Goal: Task Accomplishment & Management: Manage account settings

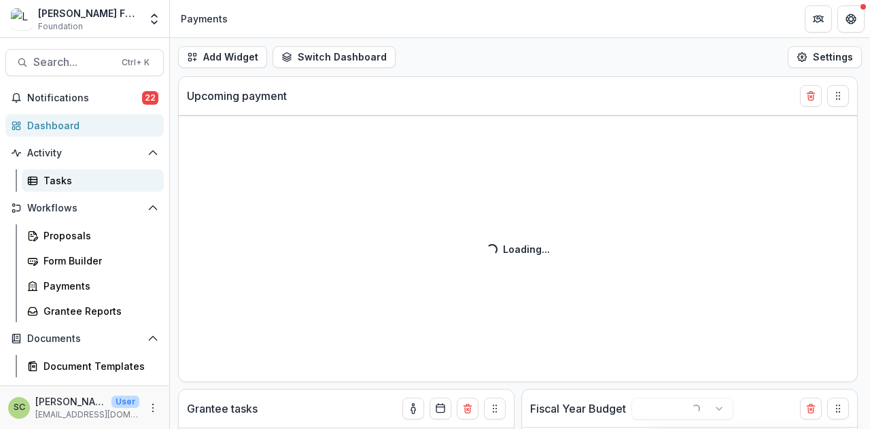
click at [97, 185] on div "Tasks" at bounding box center [97, 180] width 109 height 14
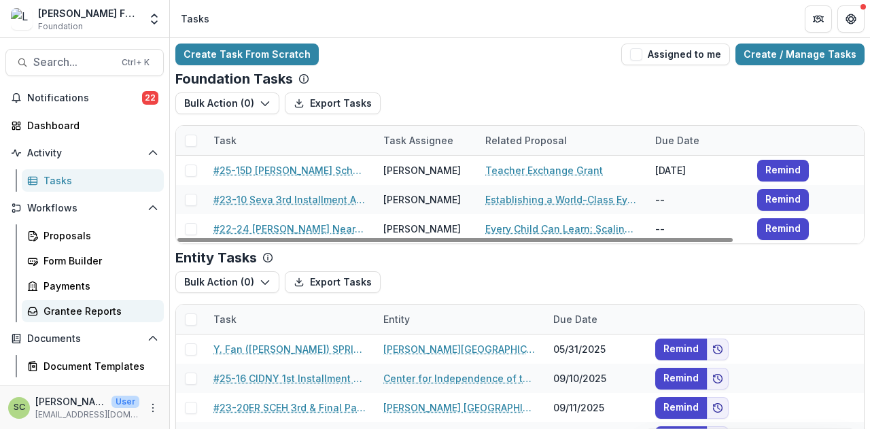
click at [90, 300] on link "Grantee Reports" at bounding box center [93, 311] width 142 height 22
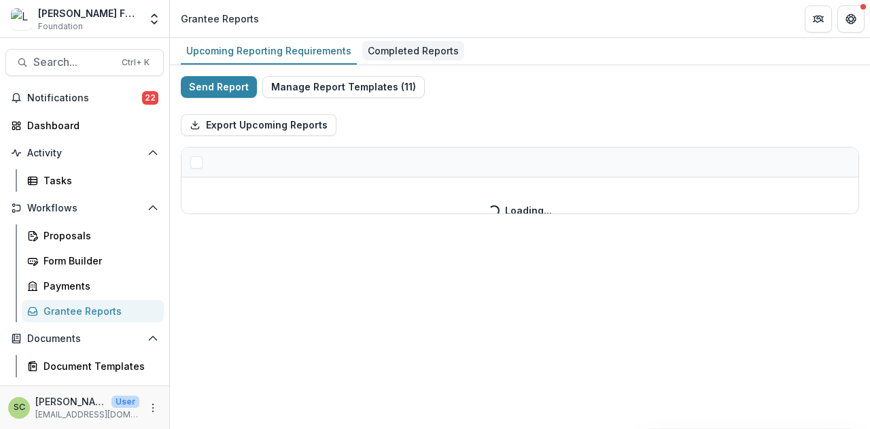
click at [404, 44] on div "Completed Reports" at bounding box center [413, 51] width 102 height 20
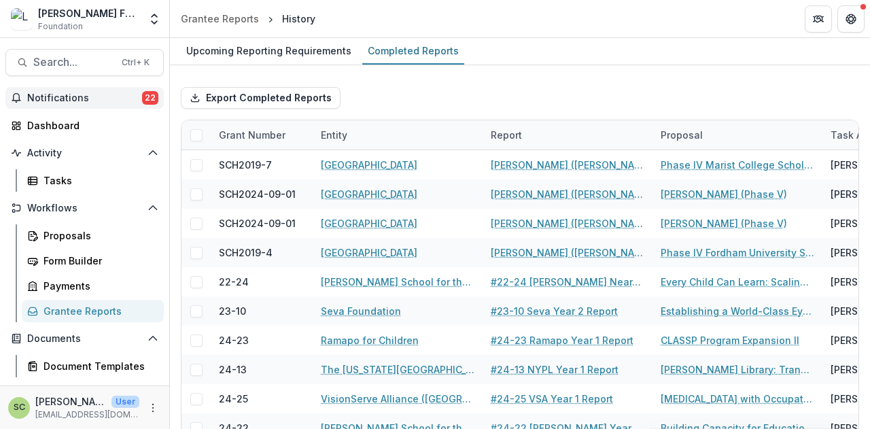
click at [79, 87] on button "Notifications 22" at bounding box center [84, 98] width 158 height 22
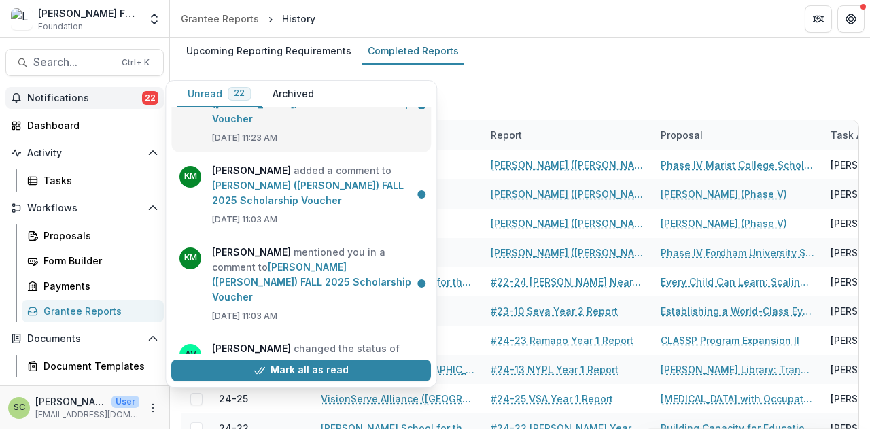
scroll to position [1231, 0]
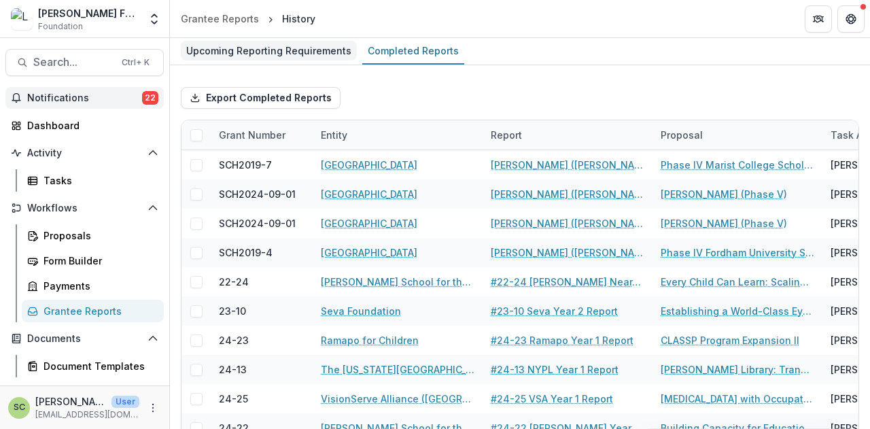
click at [311, 56] on div "Upcoming Reporting Requirements" at bounding box center [269, 51] width 176 height 20
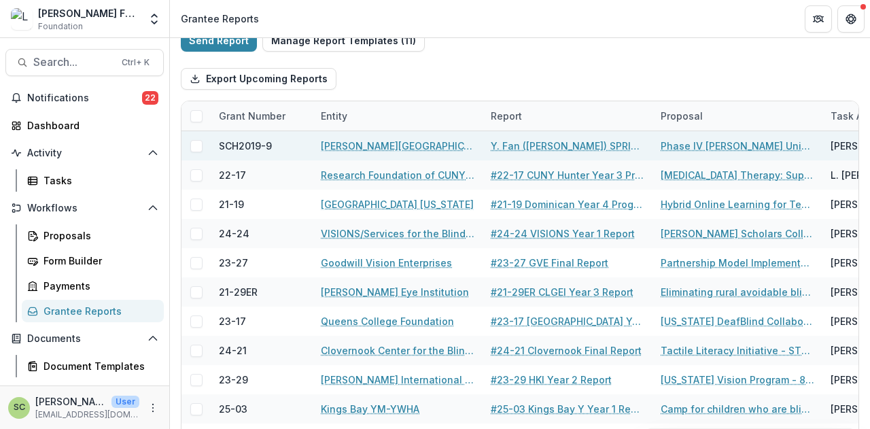
scroll to position [68, 0]
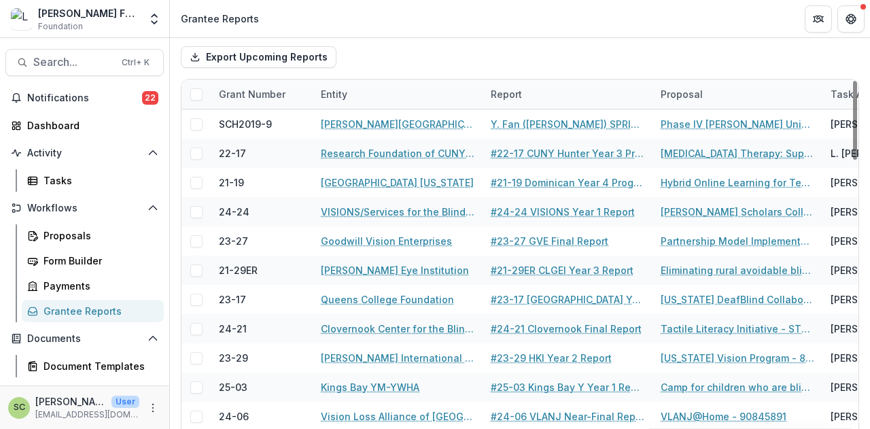
drag, startPoint x: 438, startPoint y: 79, endPoint x: 398, endPoint y: 106, distance: 47.9
click at [436, 79] on div "Grant Number Entity Report Proposal Task Assignee Due Date Report Template Requ…" at bounding box center [520, 329] width 678 height 500
drag, startPoint x: 379, startPoint y: 82, endPoint x: 380, endPoint y: 92, distance: 9.6
click at [379, 82] on div "Entity" at bounding box center [398, 93] width 170 height 29
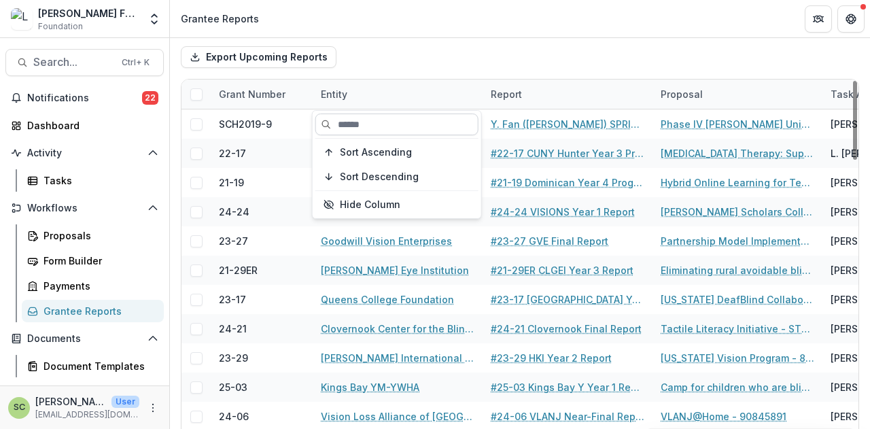
click at [380, 118] on input at bounding box center [396, 124] width 163 height 22
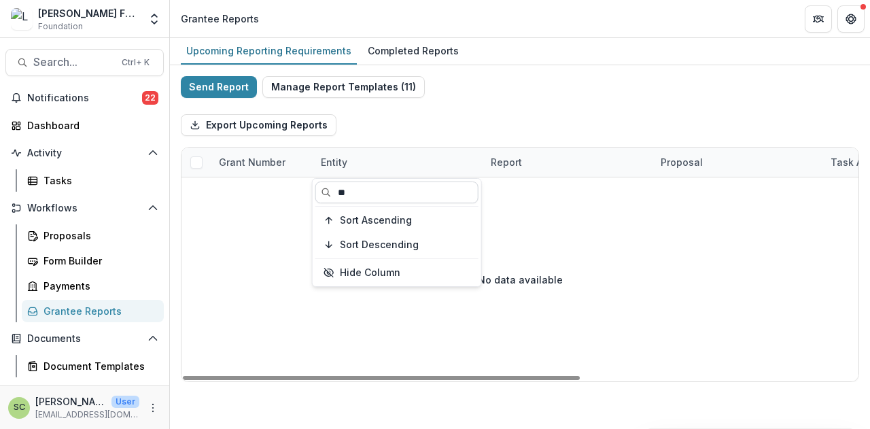
type input "*"
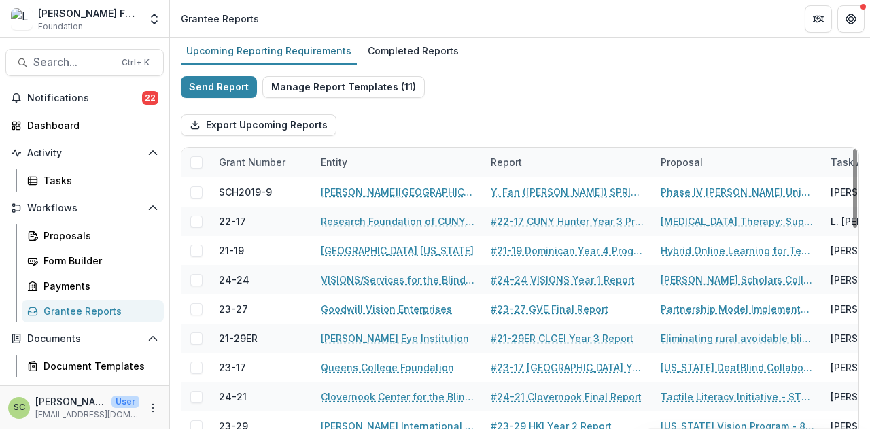
click at [553, 160] on div "Report" at bounding box center [567, 161] width 170 height 29
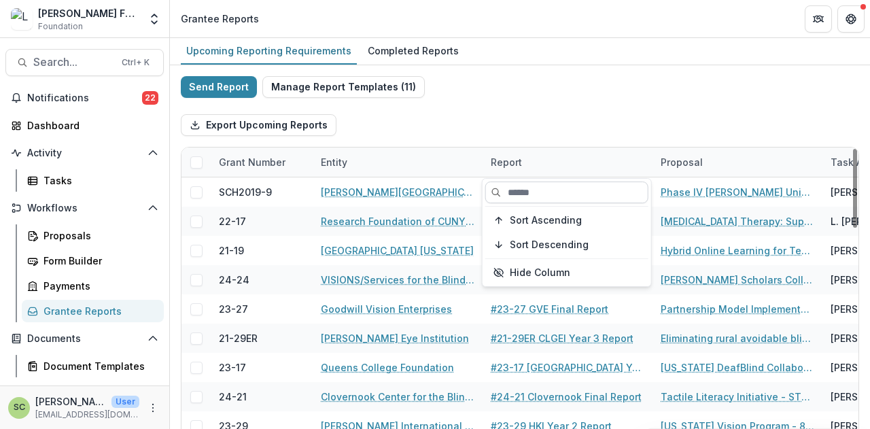
click at [546, 191] on input at bounding box center [566, 192] width 163 height 22
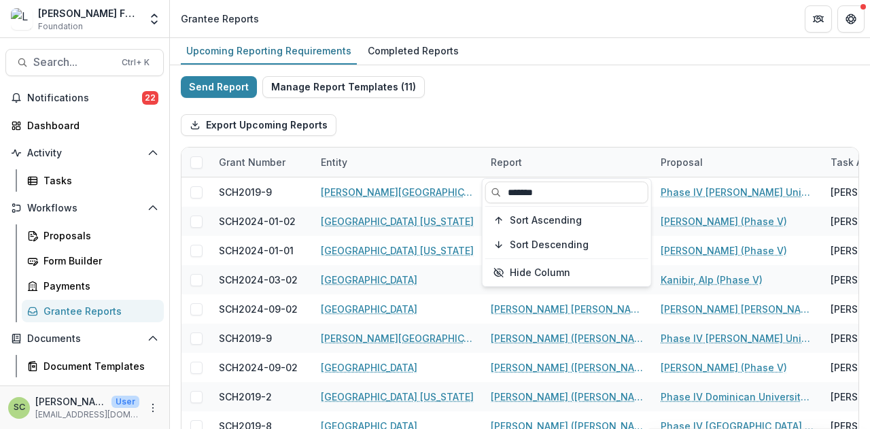
type input "*******"
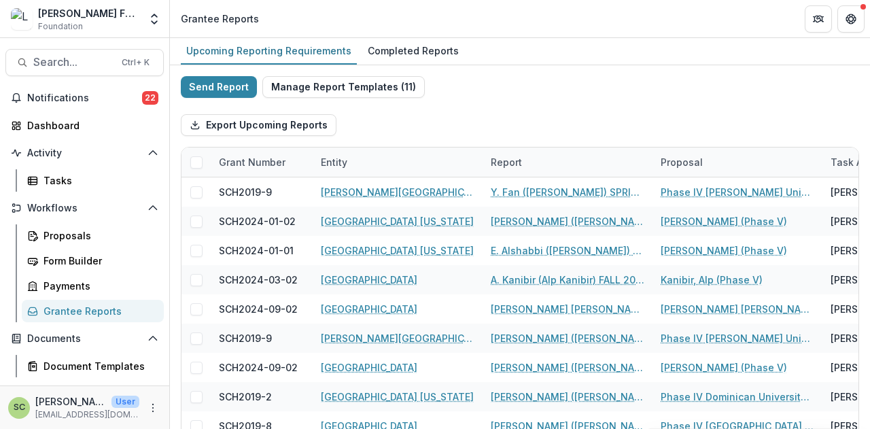
click at [572, 103] on div "Export Upcoming Reports" at bounding box center [520, 124] width 678 height 43
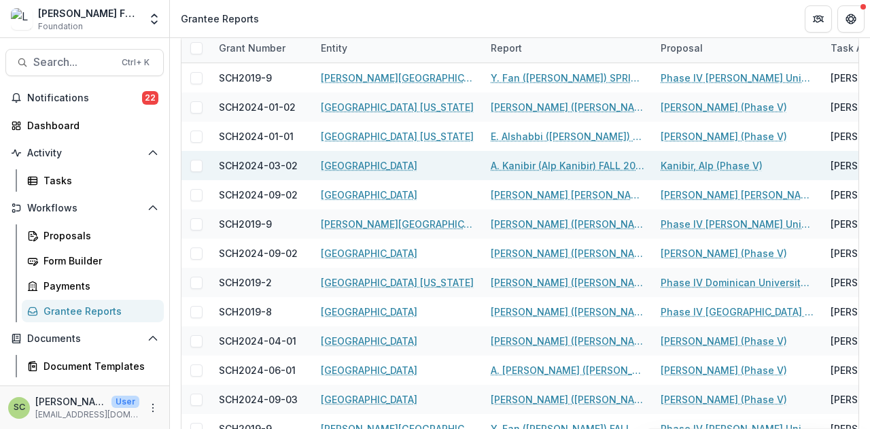
scroll to position [136, 0]
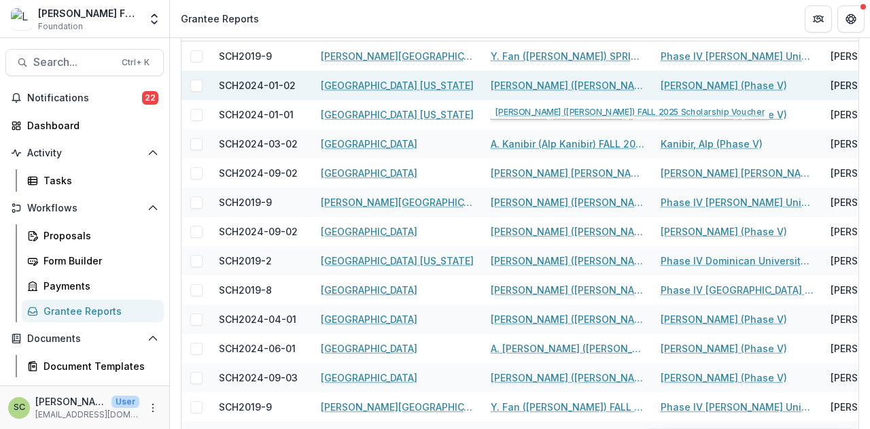
click at [569, 84] on link "A. Riley (Amanie Riley) FALL 2025 Scholarship Voucher" at bounding box center [568, 85] width 154 height 14
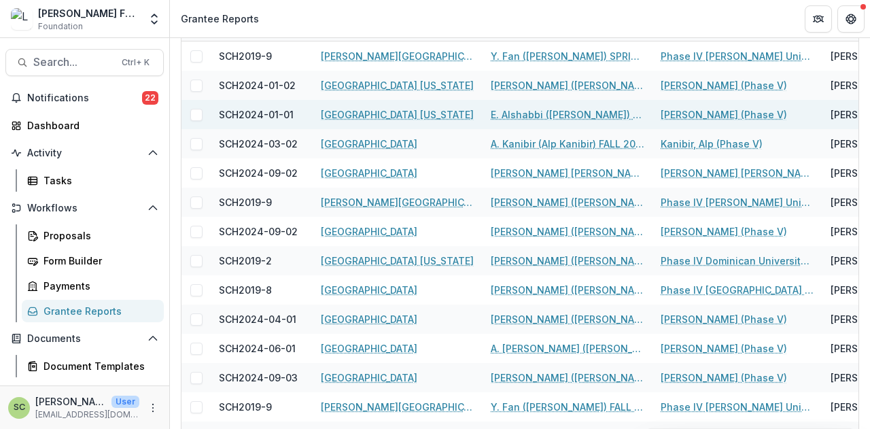
click at [578, 115] on link "E. Alshabbi (Elias Alshabbi) FALL 2025 Scholarship Voucher" at bounding box center [568, 114] width 154 height 14
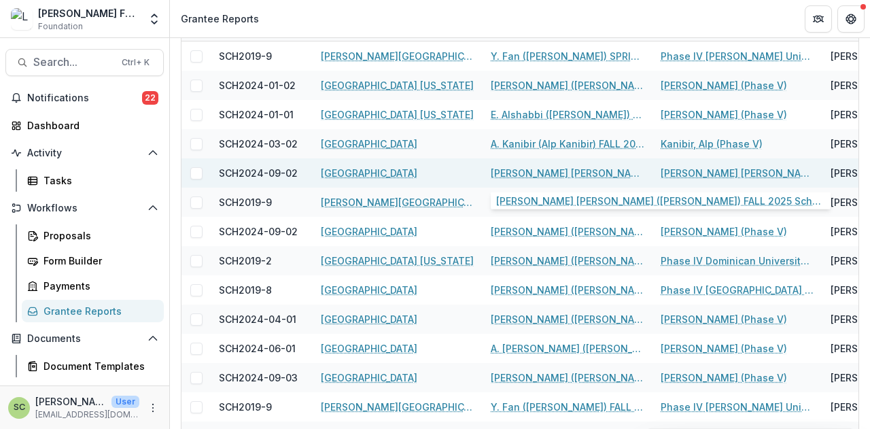
click at [553, 175] on link "S. Arvizu Arguelles (Sergio Arvizu Arguelles) FALL 2025 Scholarship Voucher" at bounding box center [568, 173] width 154 height 14
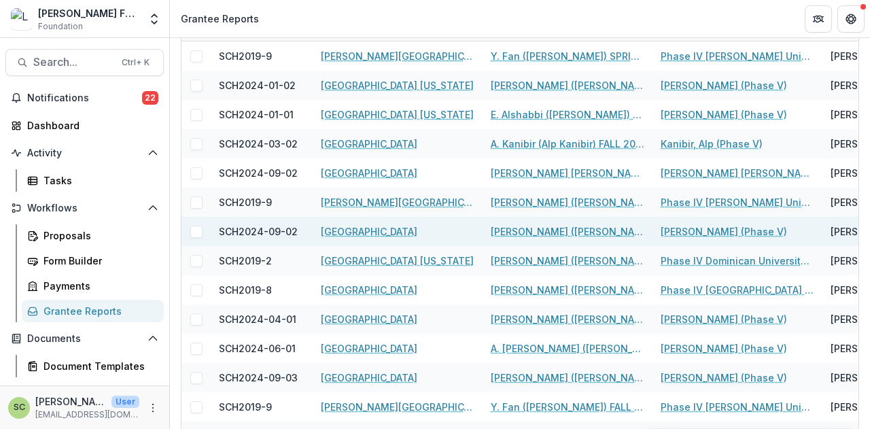
click at [557, 234] on link "R. Laurence (Reydina Laurence) FALL 2025 Scholarship Voucher" at bounding box center [568, 231] width 154 height 14
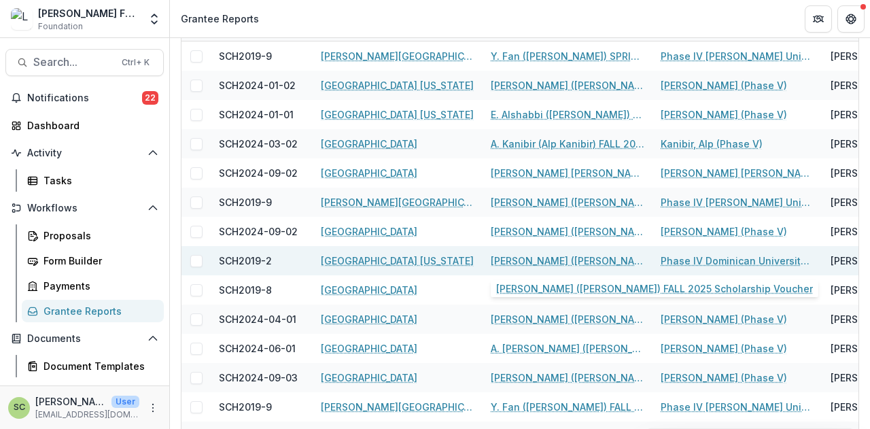
click at [556, 259] on link "D. Carillo (Diogo Carillo) FALL 2025 Scholarship Voucher" at bounding box center [568, 260] width 154 height 14
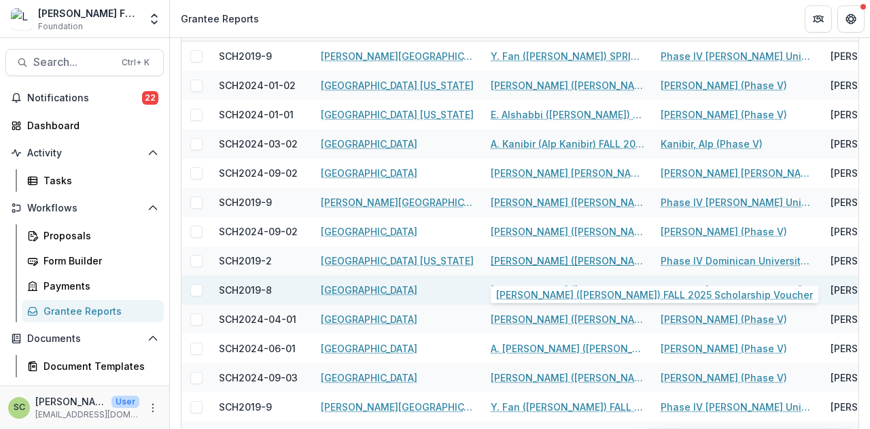
scroll to position [197, 0]
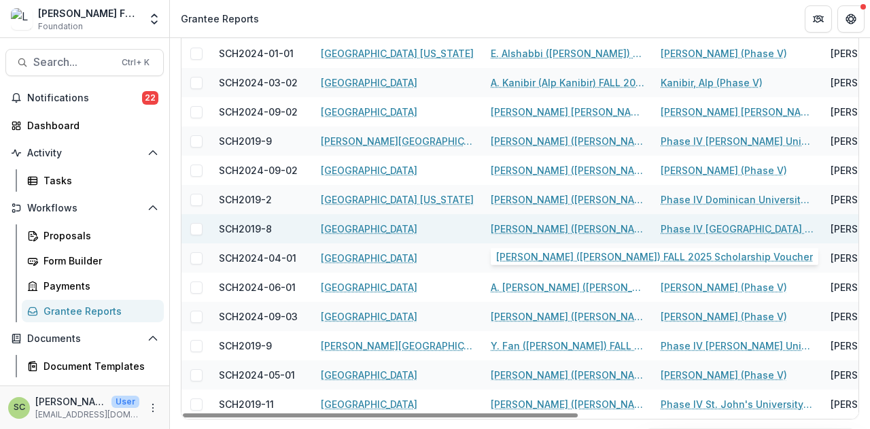
click at [582, 222] on link "I. Mejia (Iliana Mejia) FALL 2025 Scholarship Voucher" at bounding box center [568, 228] width 154 height 14
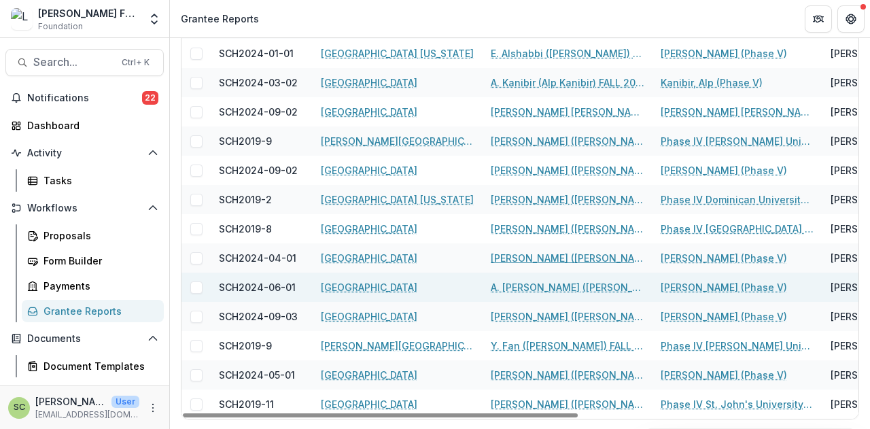
drag, startPoint x: 574, startPoint y: 260, endPoint x: 571, endPoint y: 274, distance: 13.9
click at [573, 260] on link "[PERSON_NAME] ([PERSON_NAME]) FALL 2025 Scholarship Voucher" at bounding box center [568, 258] width 154 height 14
click at [570, 282] on link "A. Orzueva (Amina Orzueva) FALL 2025 Scholarship Voucher" at bounding box center [568, 287] width 154 height 14
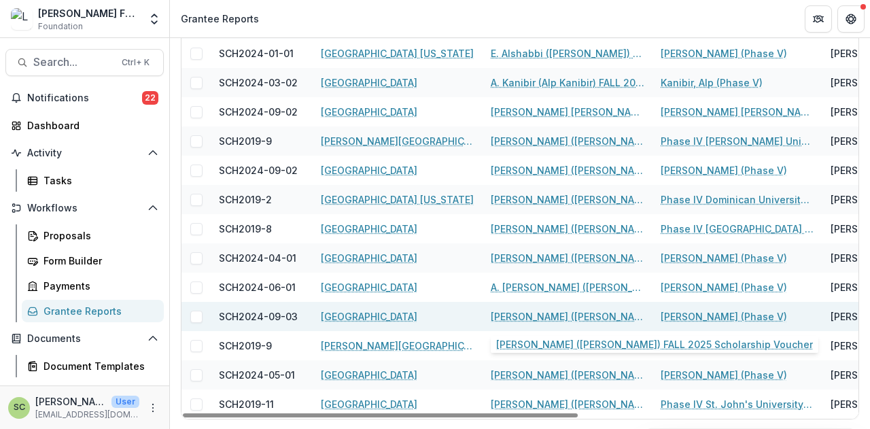
click at [565, 316] on link "A. Spano (Antonio Spano) FALL 2025 Scholarship Voucher" at bounding box center [568, 316] width 154 height 14
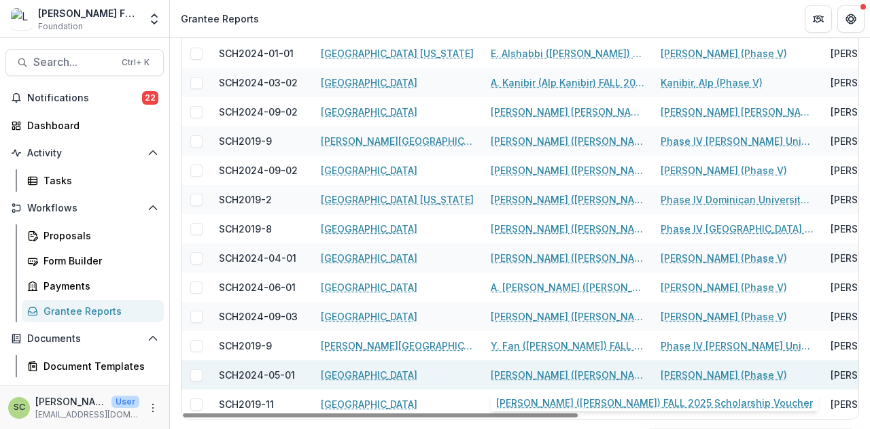
click at [565, 378] on link "N. Powell (Nahari Powell) FALL 2025 Scholarship Voucher" at bounding box center [568, 375] width 154 height 14
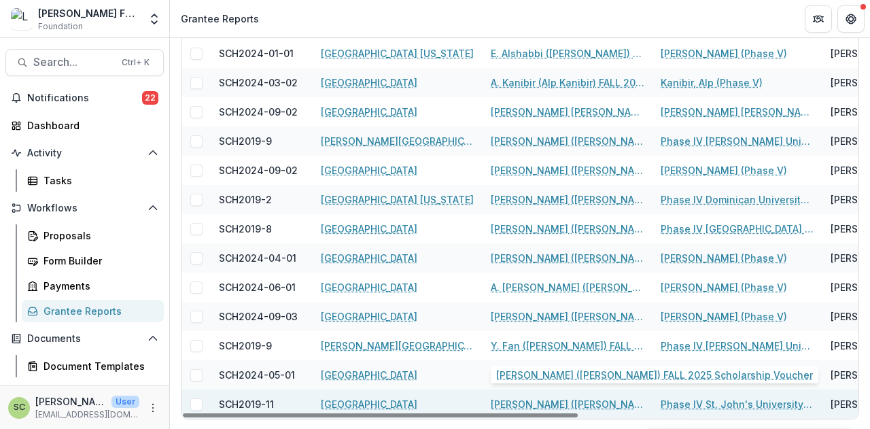
click at [568, 403] on link "J. Sollini (Julia Sollini) FALL 2025 Scholarship Voucher" at bounding box center [568, 404] width 154 height 14
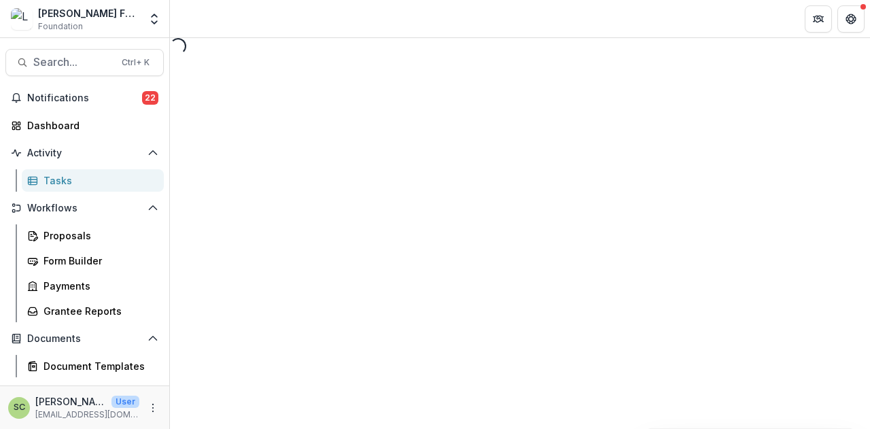
select select "********"
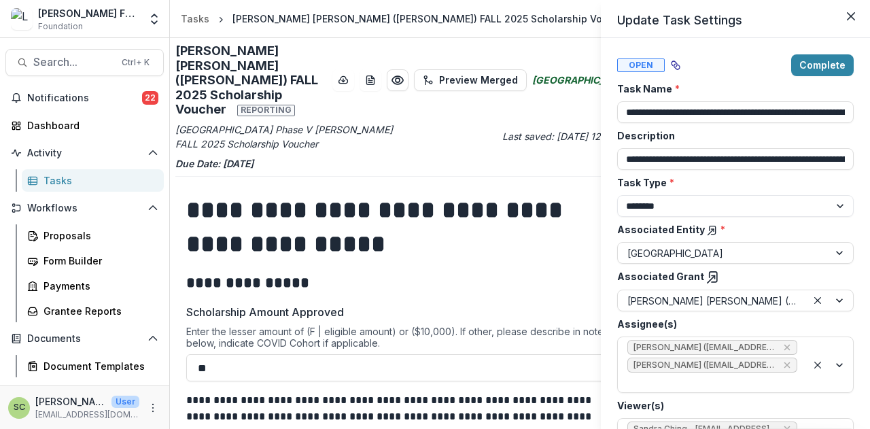
click at [268, 54] on div "**********" at bounding box center [435, 214] width 870 height 429
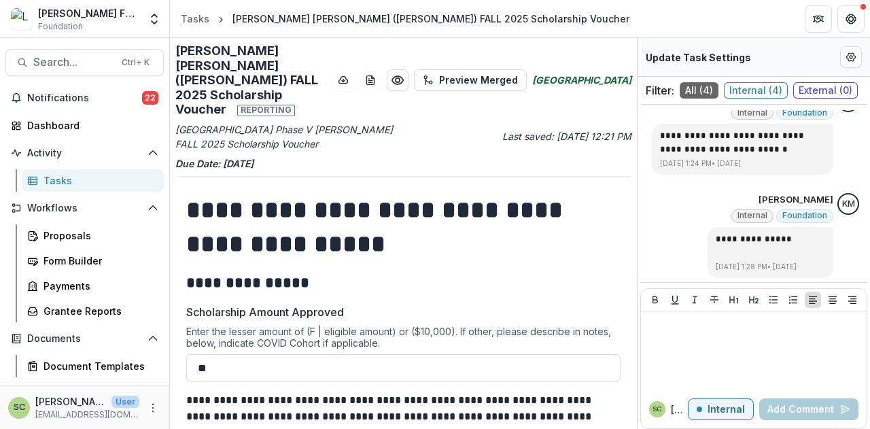
scroll to position [272, 0]
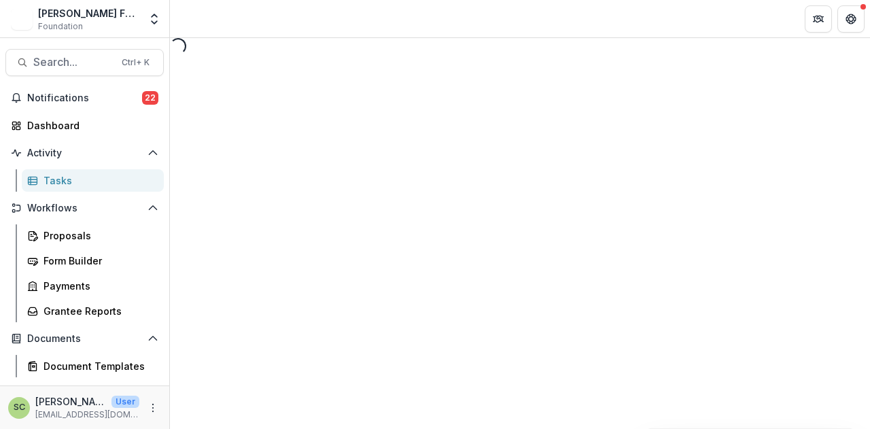
select select "********"
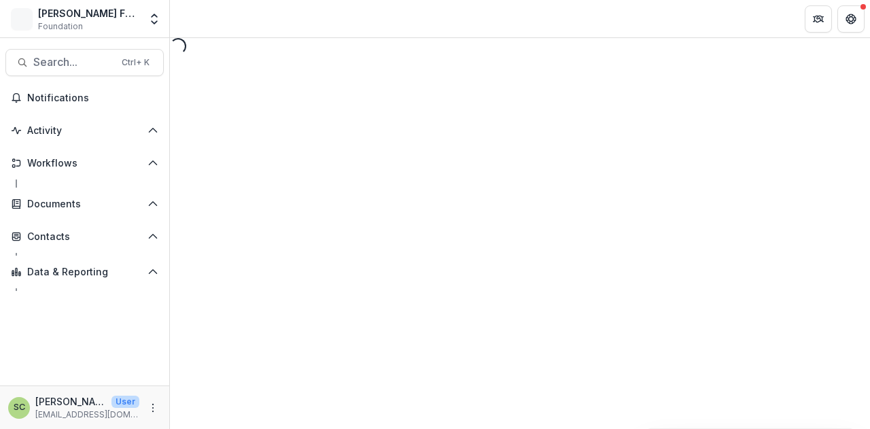
select select "********"
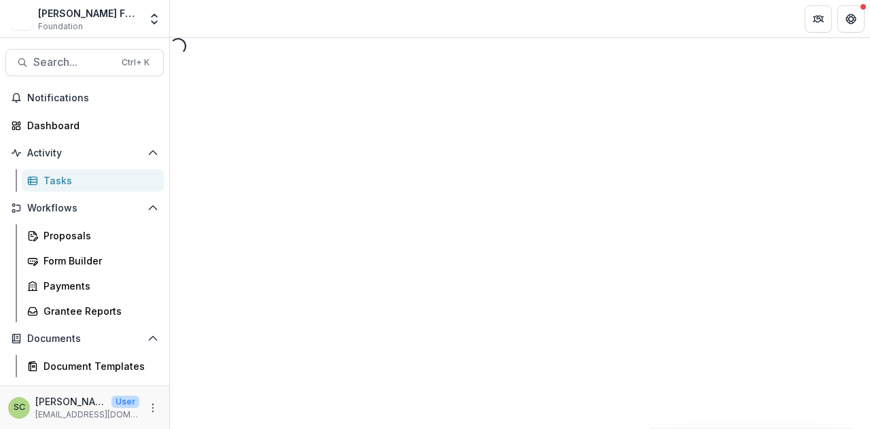
select select "********"
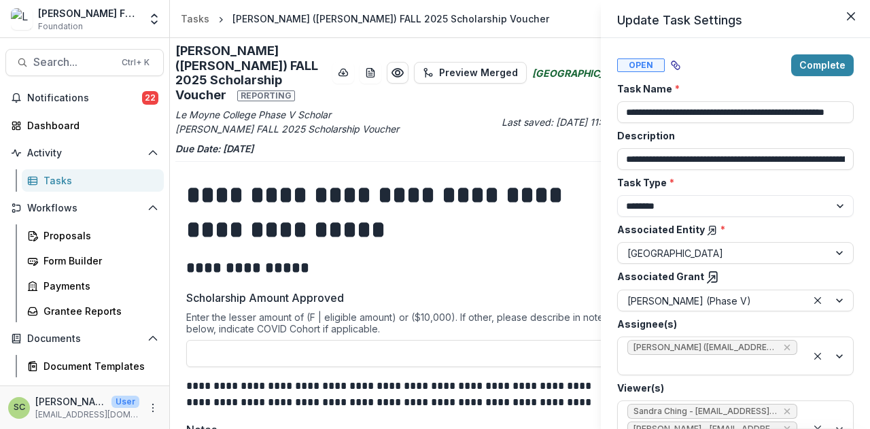
click at [412, 187] on div "**********" at bounding box center [435, 214] width 870 height 429
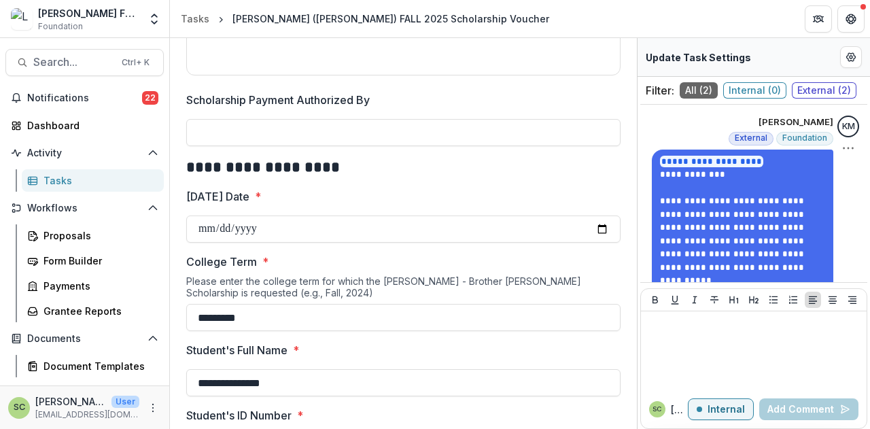
scroll to position [211, 0]
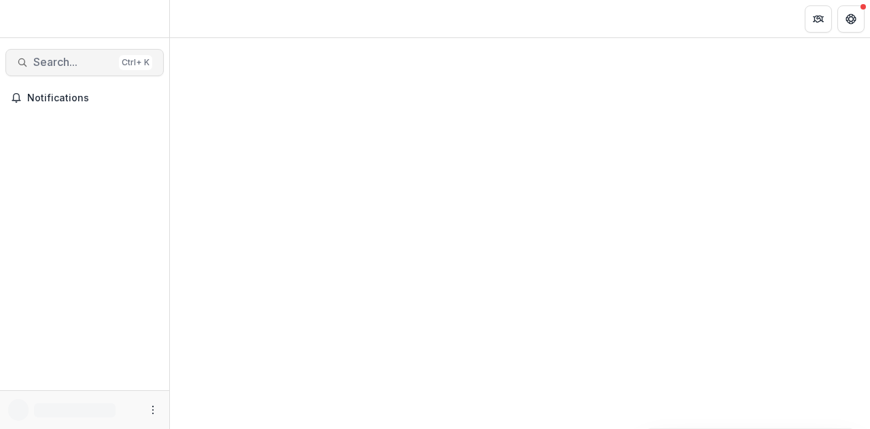
click at [63, 63] on span "Search..." at bounding box center [73, 62] width 80 height 13
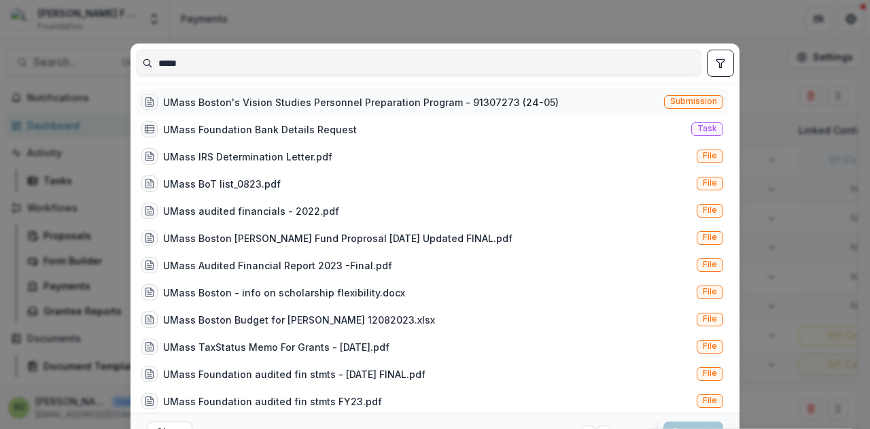
type input "*****"
click at [563, 101] on div "UMass Boston's Vision Studies Personnel Preparation Program - 91307273 (24-05) …" at bounding box center [432, 101] width 592 height 27
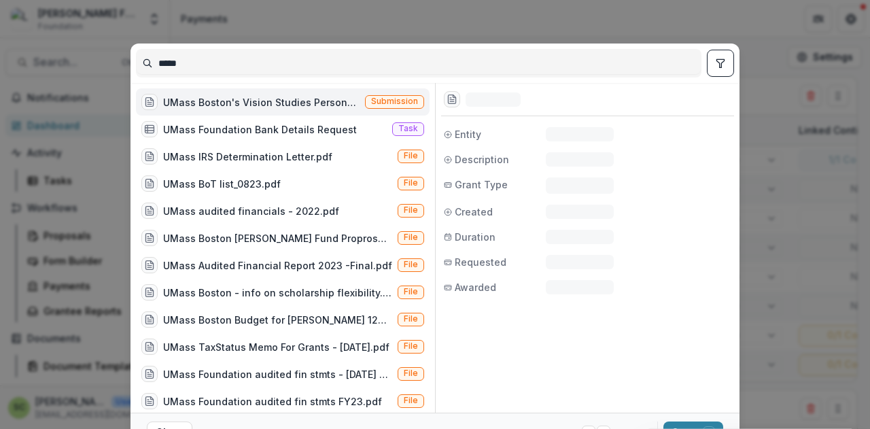
click at [563, 101] on div "Submission" at bounding box center [587, 99] width 293 height 33
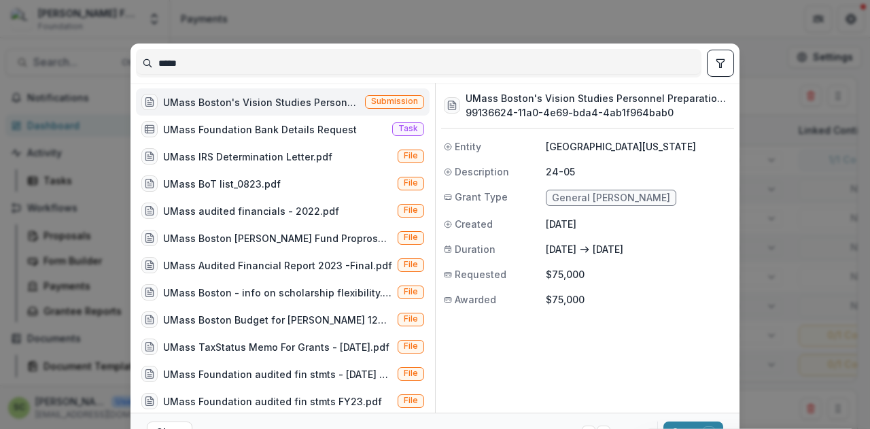
click at [375, 104] on span "Submission" at bounding box center [394, 101] width 47 height 10
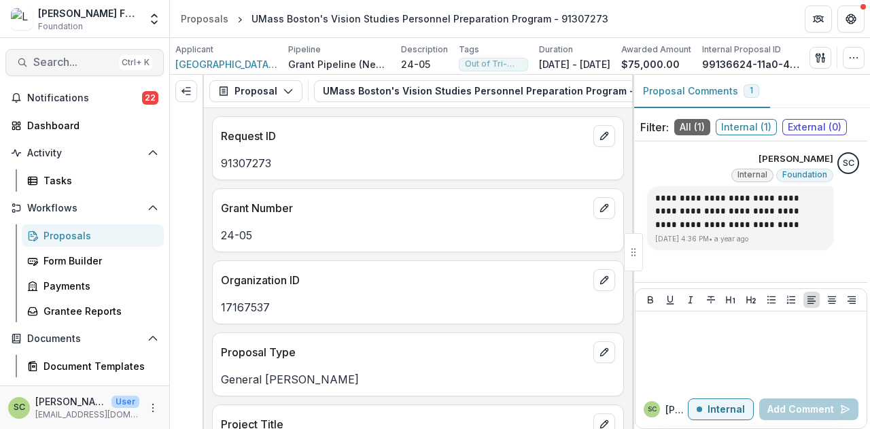
click at [73, 60] on span "Search..." at bounding box center [73, 62] width 80 height 13
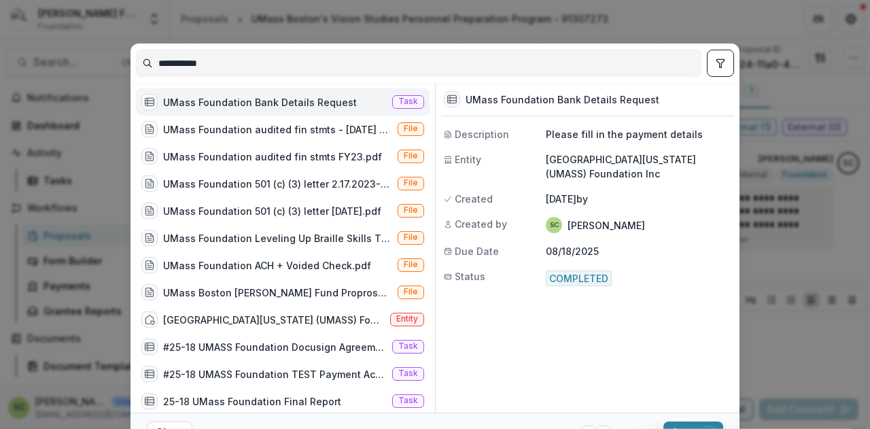
type input "**********"
click at [267, 102] on div "UMass Foundation Bank Details Request" at bounding box center [260, 102] width 194 height 14
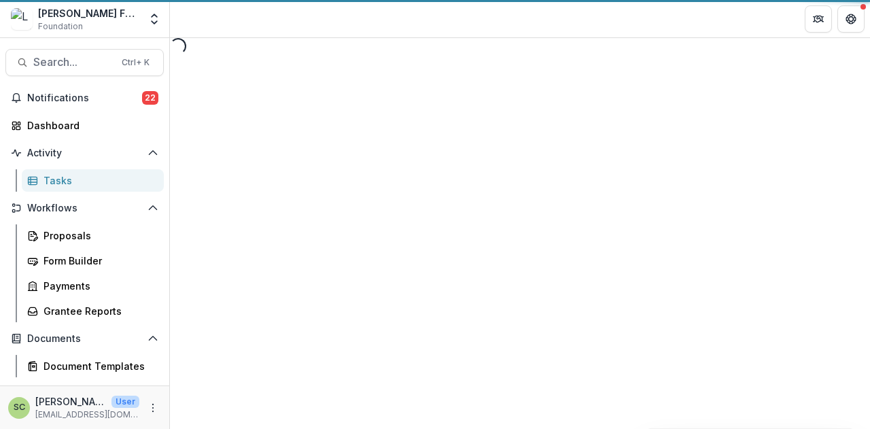
select select "********"
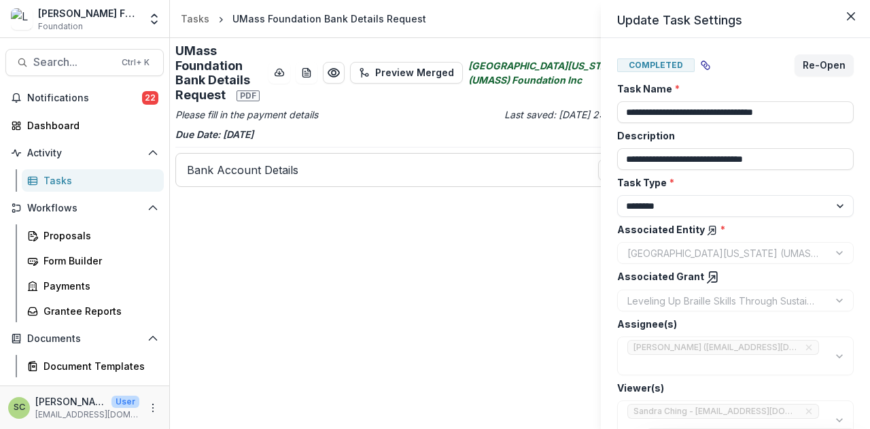
click at [706, 279] on icon at bounding box center [713, 277] width 14 height 14
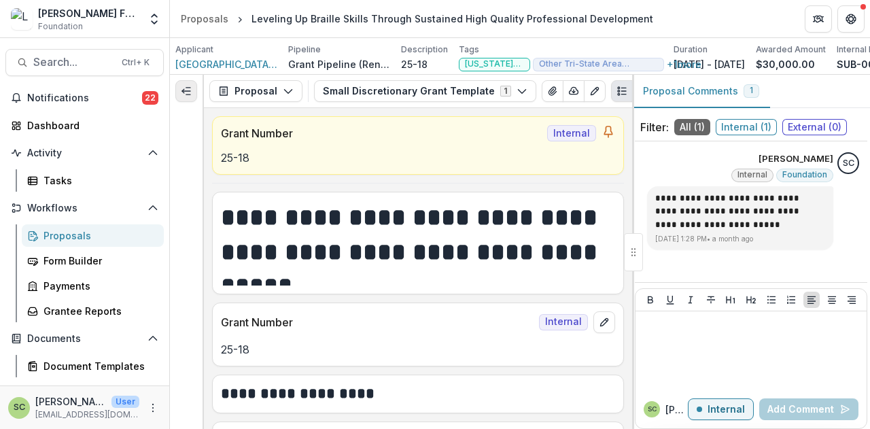
click at [186, 96] on icon "Expand left" at bounding box center [186, 91] width 11 height 11
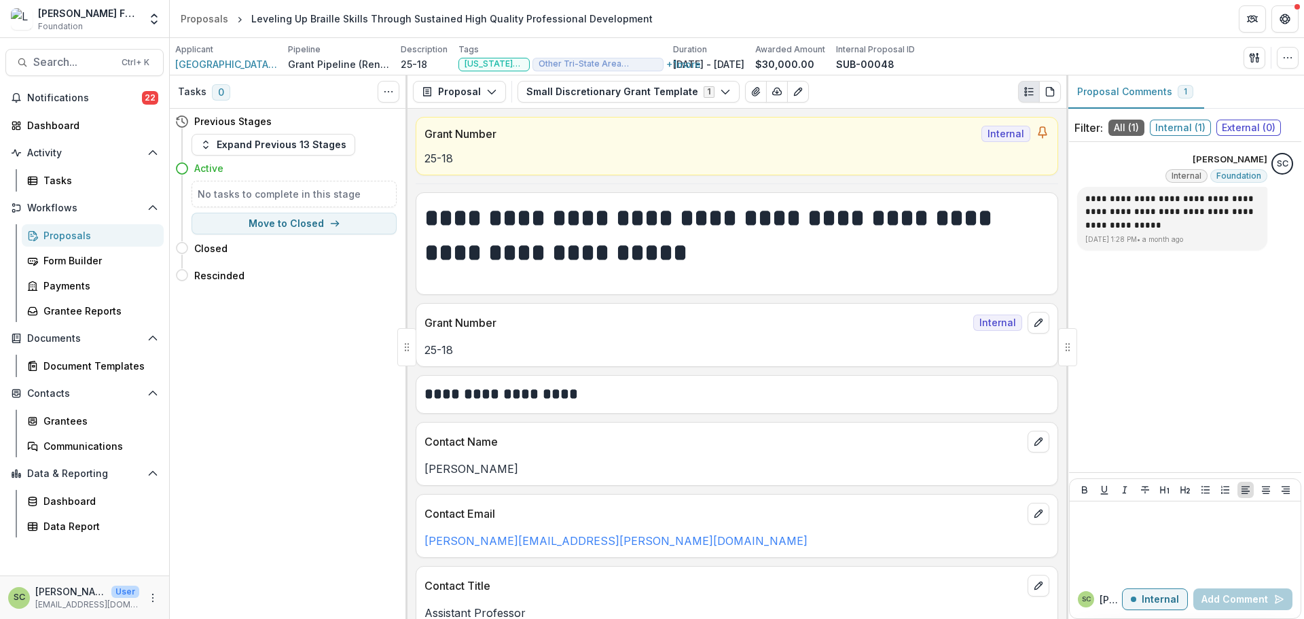
click at [69, 237] on div "Proposals" at bounding box center [97, 235] width 109 height 14
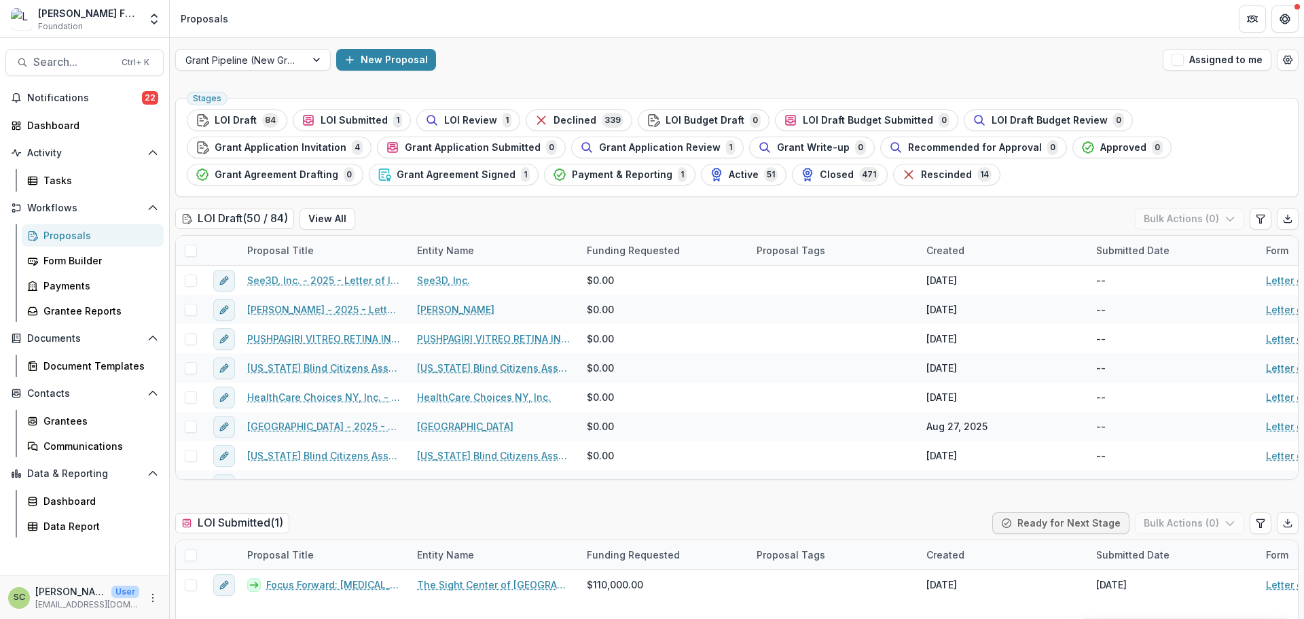
click at [638, 178] on span "Payment & Reporting" at bounding box center [622, 175] width 101 height 12
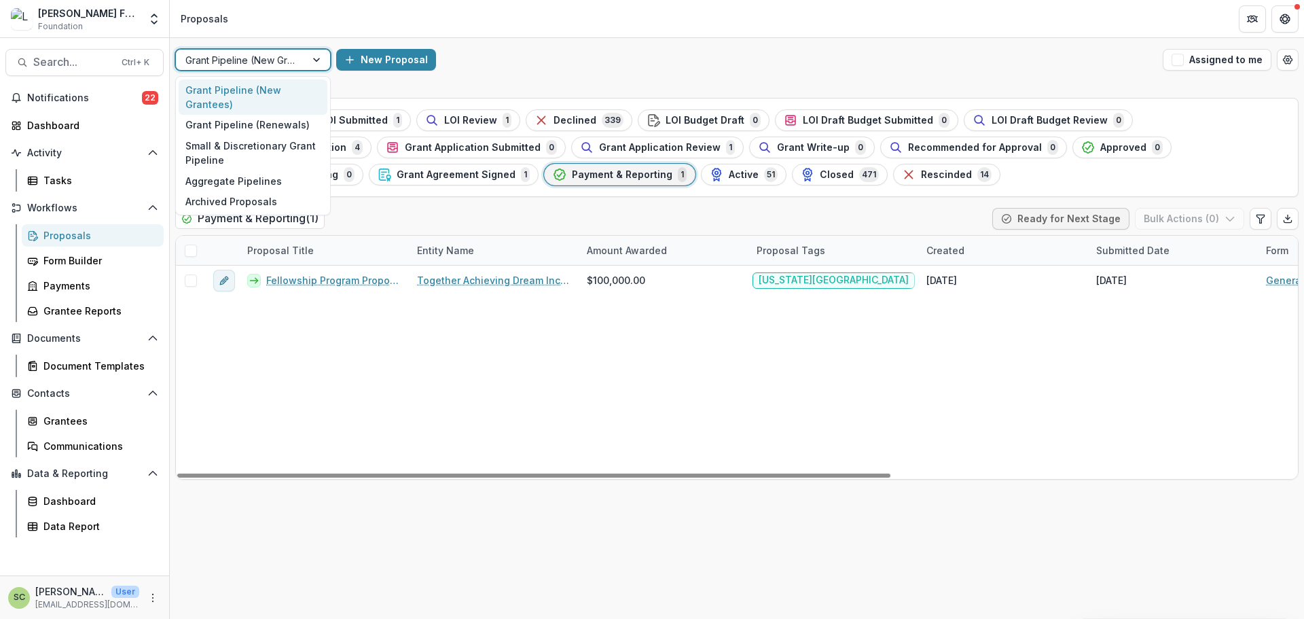
click at [273, 64] on div at bounding box center [240, 60] width 111 height 17
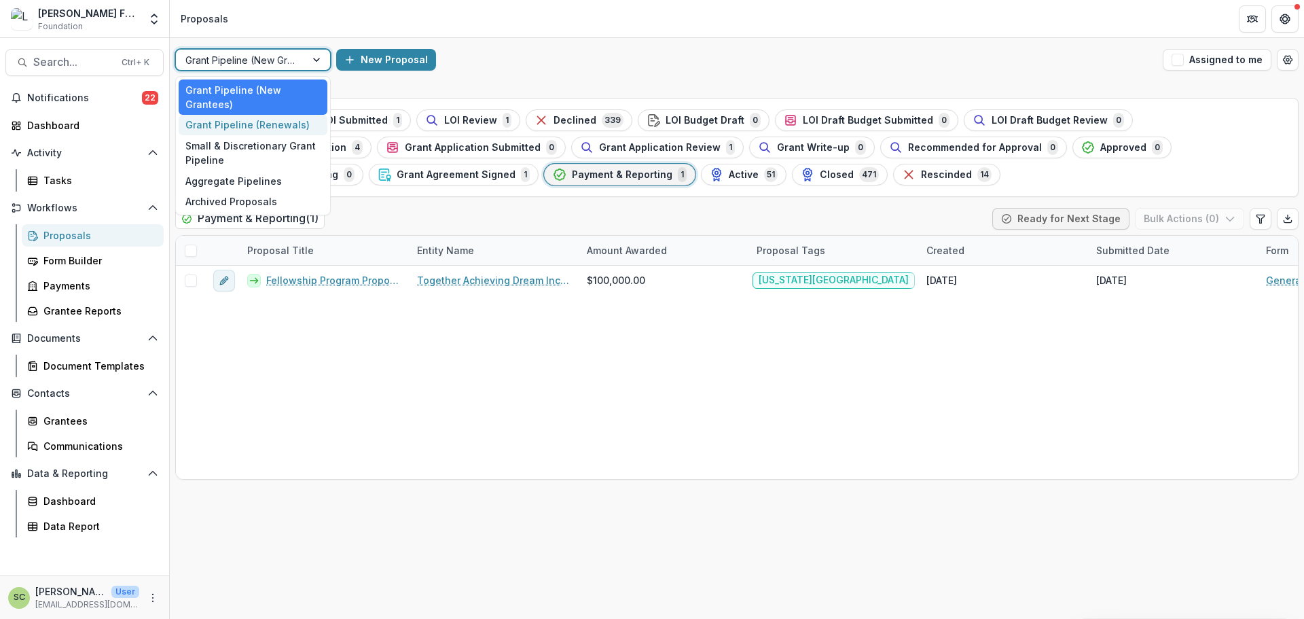
click at [274, 126] on div "Grant Pipeline (Renewals)" at bounding box center [253, 125] width 149 height 21
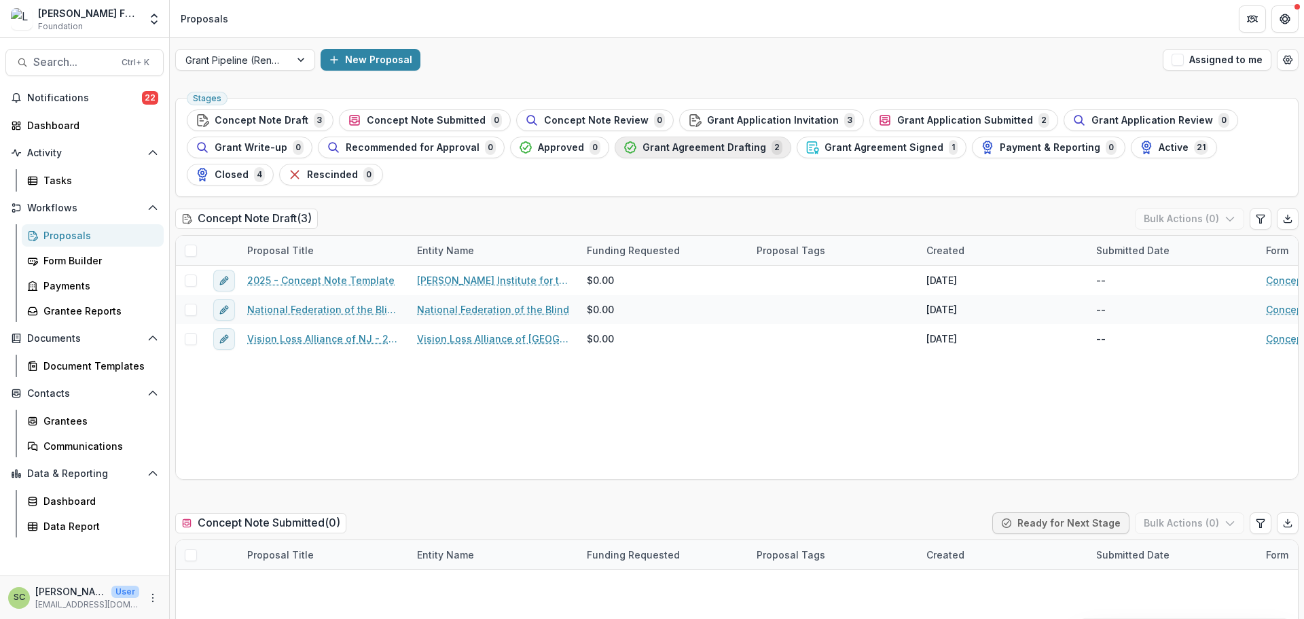
click at [703, 149] on span "Grant Agreement Drafting" at bounding box center [705, 148] width 124 height 12
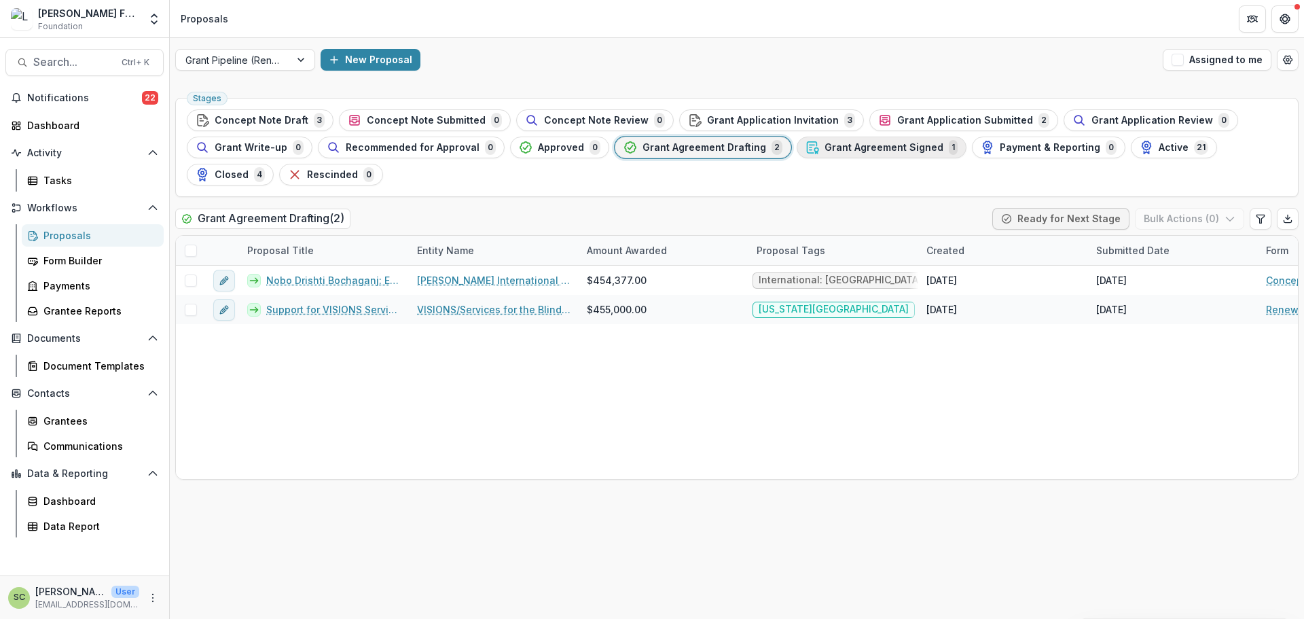
click at [825, 148] on span "Grant Agreement Signed" at bounding box center [884, 148] width 119 height 12
